Goal: Navigation & Orientation: Find specific page/section

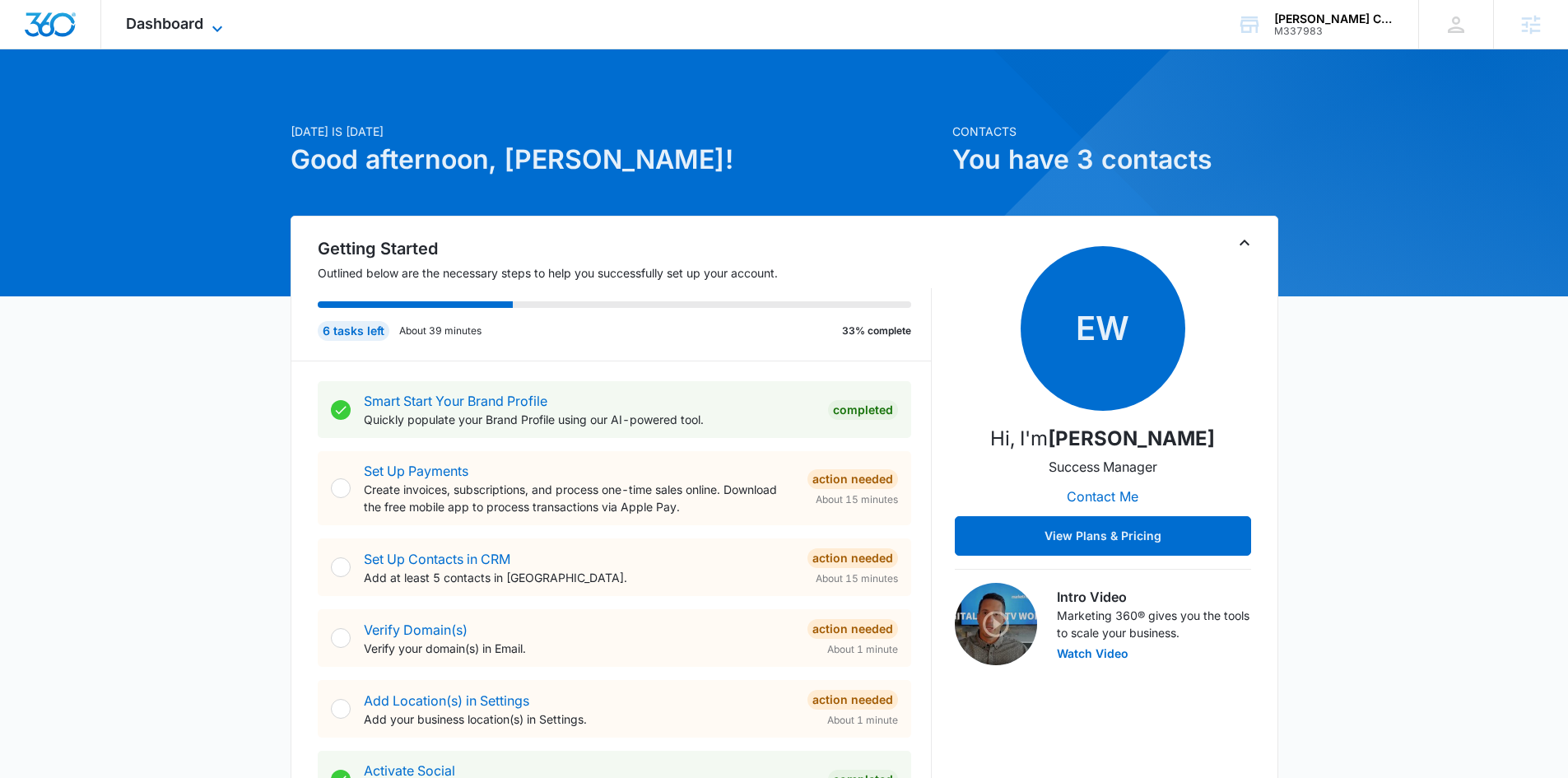
click at [196, 18] on span "Dashboard" at bounding box center [164, 23] width 78 height 17
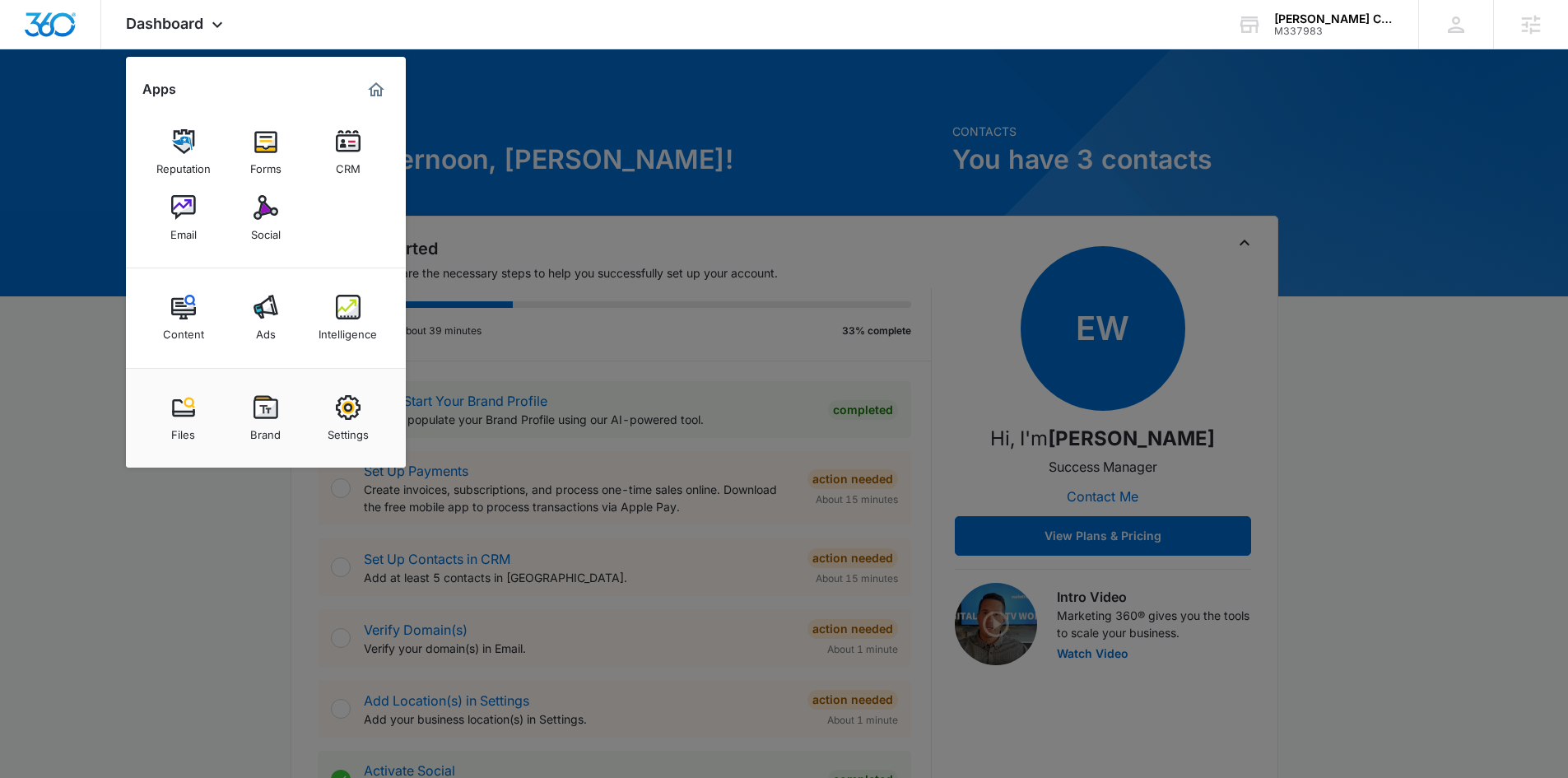
click at [1458, 425] on div at bounding box center [784, 389] width 1568 height 778
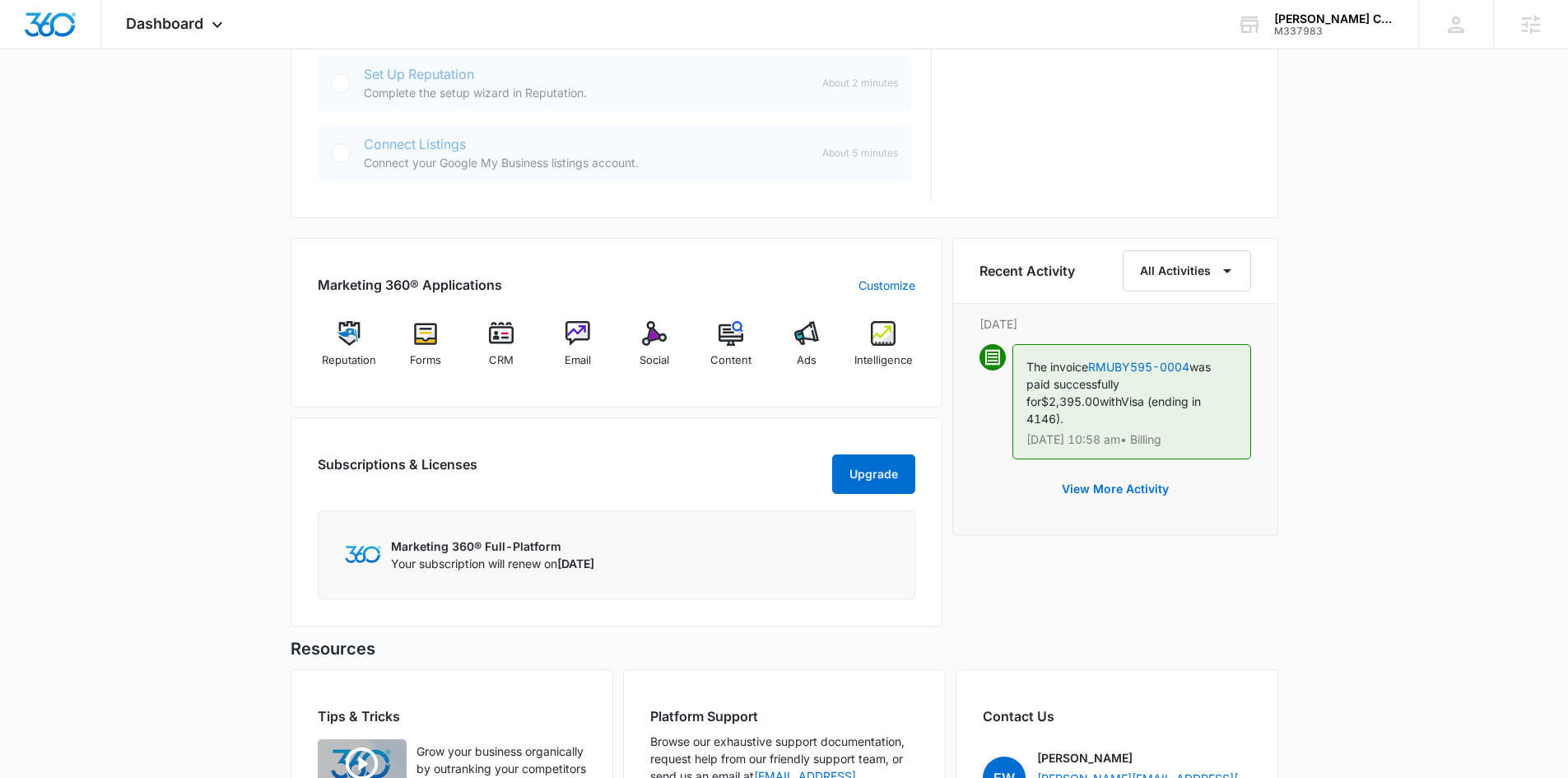
scroll to position [906, 0]
